Goal: Check status: Check status

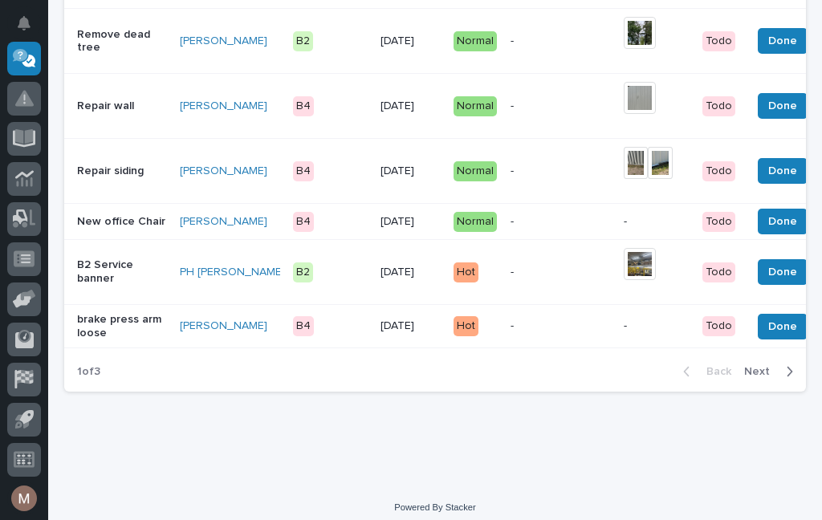
scroll to position [1374, 0]
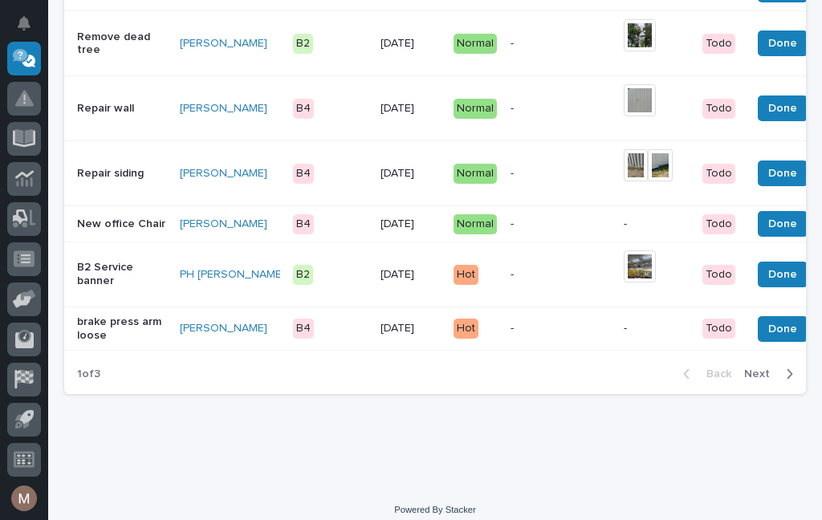
click at [106, 315] on p "brake press arm loose" at bounding box center [122, 328] width 90 height 27
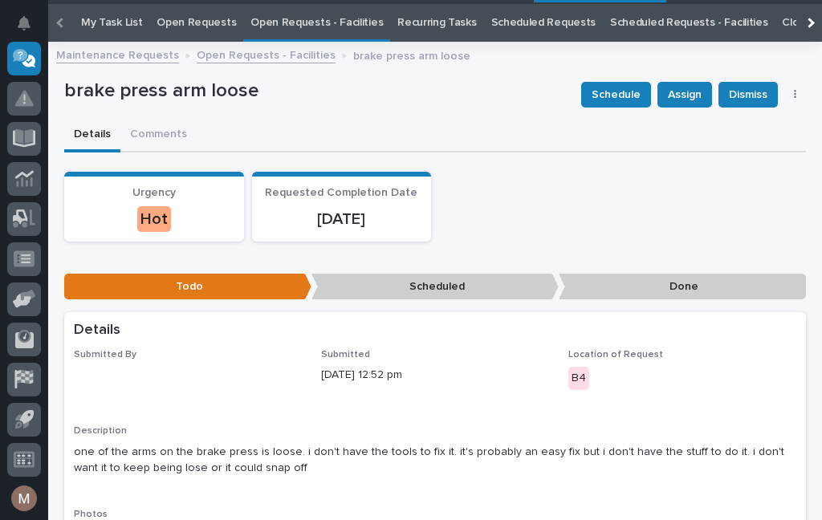
scroll to position [51, 0]
